Goal: Task Accomplishment & Management: Manage account settings

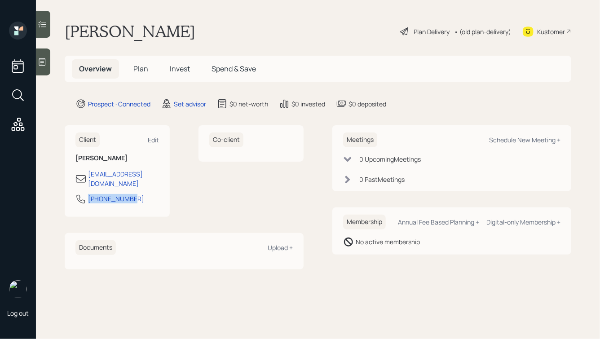
drag, startPoint x: 130, startPoint y: 191, endPoint x: 66, endPoint y: 184, distance: 65.1
click at [66, 184] on div "Client Edit [PERSON_NAME] [EMAIL_ADDRESS][DOMAIN_NAME] [PHONE_NUMBER]" at bounding box center [117, 171] width 105 height 92
copy div "[PHONE_NUMBER]"
click at [505, 139] on div "Schedule New Meeting +" at bounding box center [524, 140] width 71 height 9
select select "round-[PERSON_NAME]"
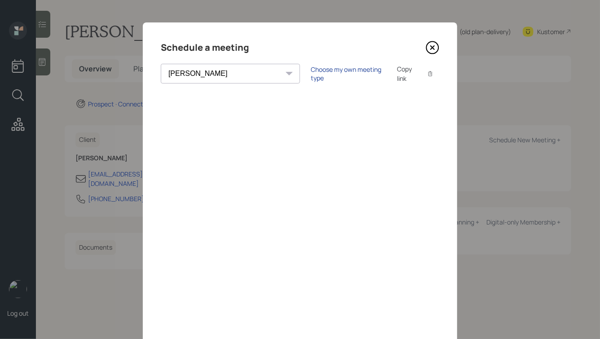
click at [311, 73] on div "Choose my own meeting type" at bounding box center [348, 73] width 75 height 17
click at [431, 50] on icon at bounding box center [432, 47] width 13 height 13
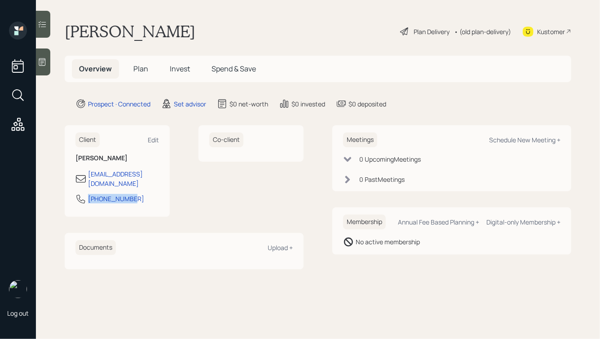
drag, startPoint x: 130, startPoint y: 193, endPoint x: 66, endPoint y: 191, distance: 64.2
click at [66, 191] on div "Client Edit [PERSON_NAME] [EMAIL_ADDRESS][DOMAIN_NAME] [PHONE_NUMBER]" at bounding box center [117, 171] width 105 height 92
copy div "[PHONE_NUMBER]"
click at [518, 136] on div "Schedule New Meeting +" at bounding box center [524, 140] width 71 height 9
select select "round-[PERSON_NAME]"
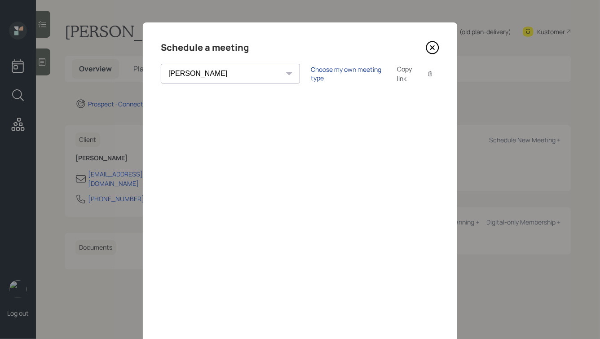
click at [311, 71] on div "Choose my own meeting type" at bounding box center [348, 73] width 75 height 17
